Goal: Task Accomplishment & Management: Complete application form

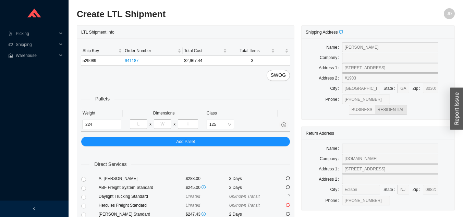
type input "48"
click at [164, 123] on input "tel" at bounding box center [162, 124] width 17 height 10
click at [193, 122] on input "tel" at bounding box center [188, 124] width 20 height 10
click at [166, 124] on input "40" at bounding box center [162, 124] width 17 height 10
type input "4"
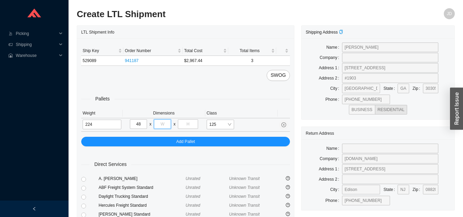
click at [168, 121] on input "tel" at bounding box center [162, 124] width 17 height 10
type input "32"
click at [192, 123] on input "tel" at bounding box center [188, 124] width 20 height 10
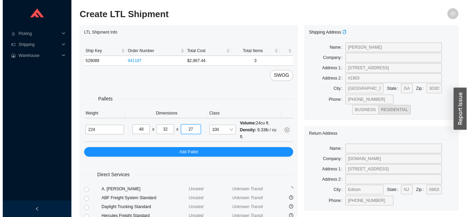
scroll to position [94, 0]
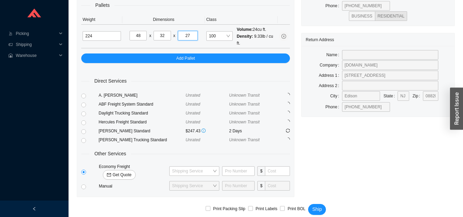
type input "27"
click at [131, 172] on span "Get Quote" at bounding box center [122, 175] width 19 height 7
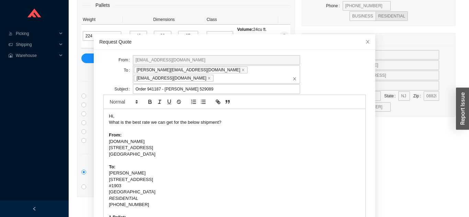
scroll to position [24, 0]
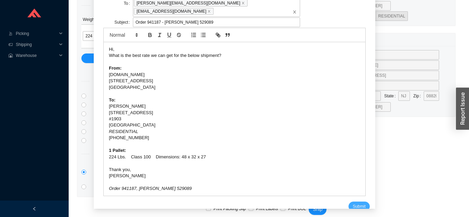
click at [352, 203] on span "Submit" at bounding box center [358, 206] width 13 height 7
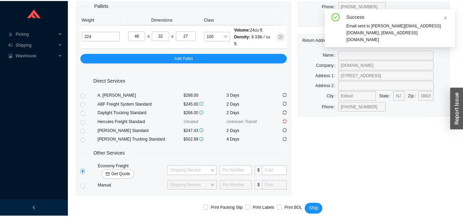
scroll to position [8, 0]
